Goal: Task Accomplishment & Management: Complete application form

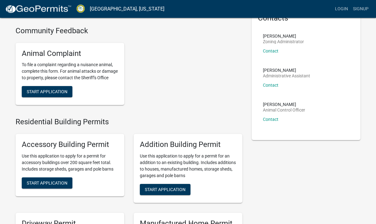
scroll to position [37, 0]
click at [50, 185] on span "Start Application" at bounding box center [47, 182] width 41 height 5
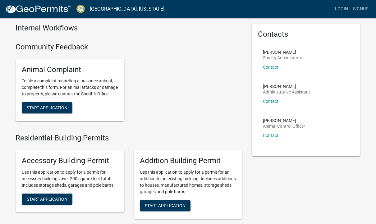
scroll to position [21, 0]
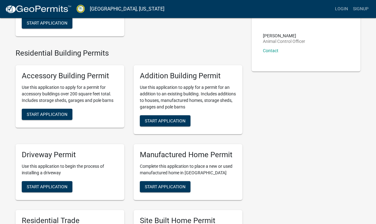
scroll to position [120, 0]
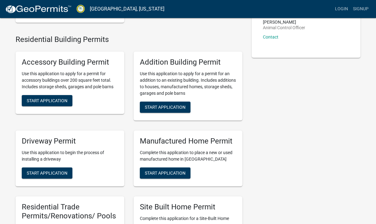
click at [54, 102] on button "Start Application" at bounding box center [47, 100] width 51 height 11
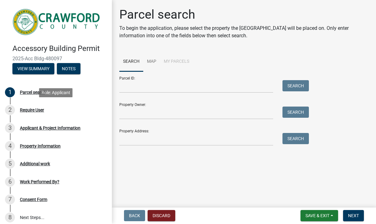
click at [37, 111] on div "Require User" at bounding box center [32, 110] width 24 height 4
click at [29, 108] on div "Require User" at bounding box center [32, 110] width 24 height 4
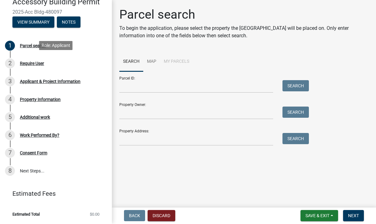
scroll to position [46, 0]
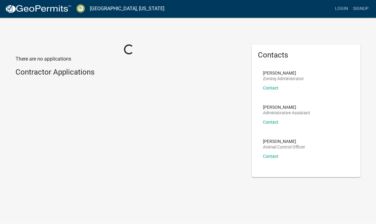
scroll to position [0, 0]
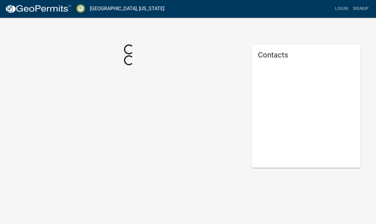
scroll to position [0, 0]
